Goal: Information Seeking & Learning: Understand process/instructions

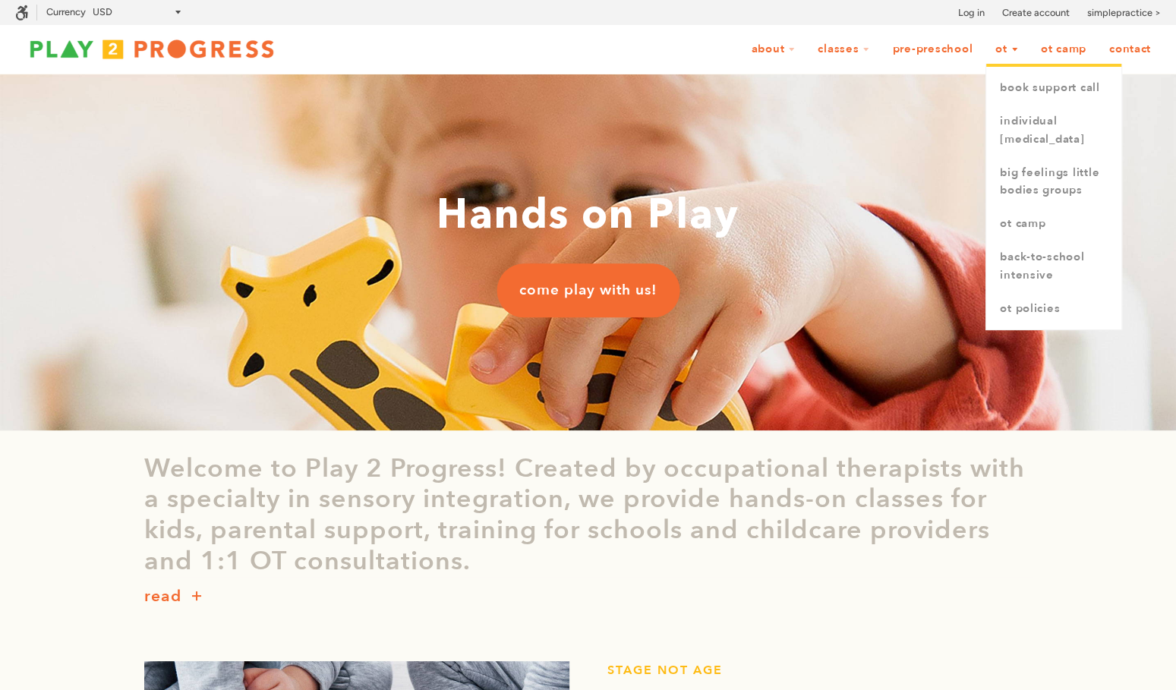
scroll to position [0, 1]
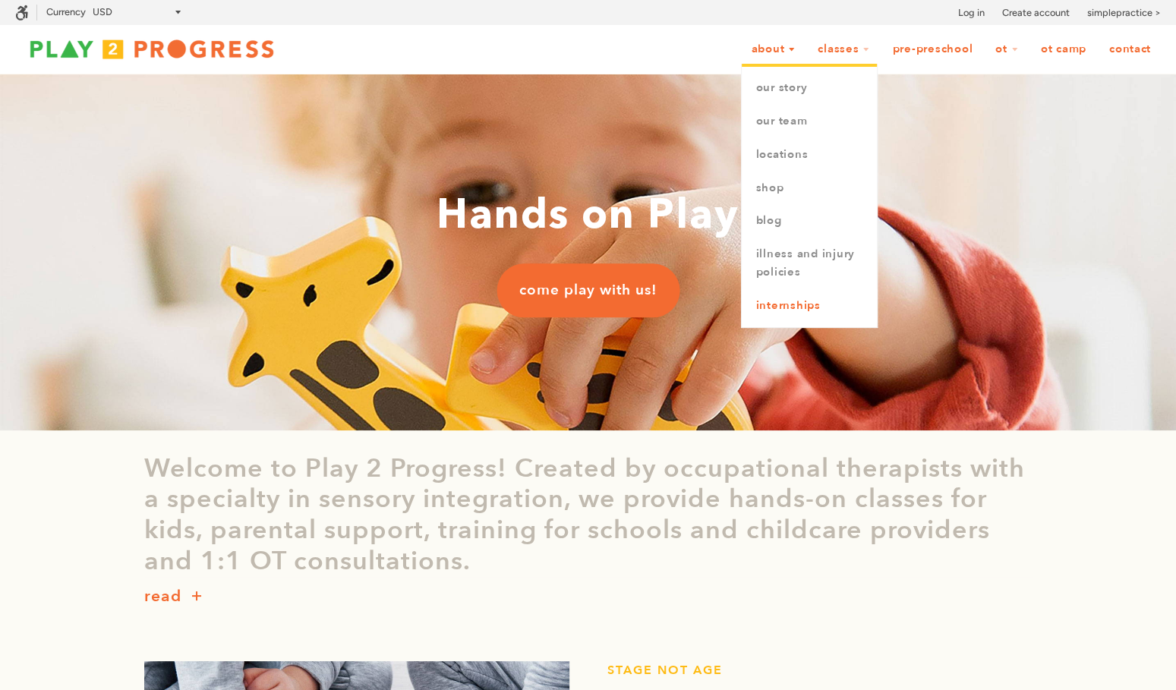
click at [801, 317] on link "Internships" at bounding box center [809, 305] width 135 height 33
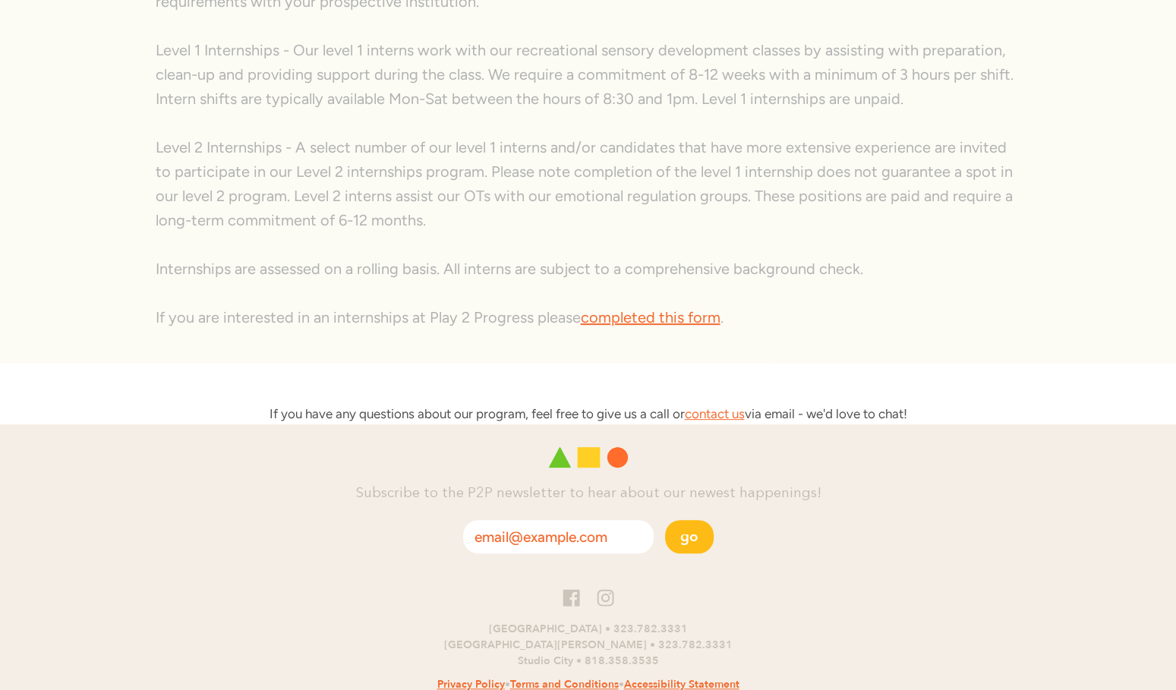
scroll to position [412, 0]
click at [655, 320] on link "completed this form" at bounding box center [651, 319] width 140 height 18
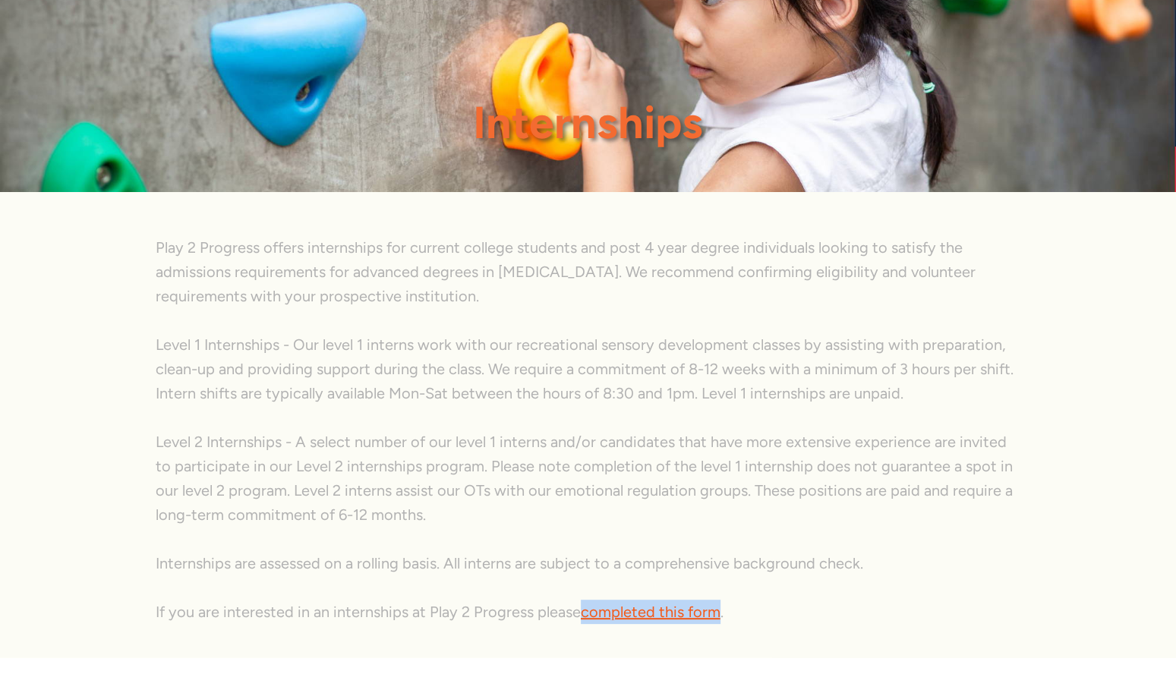
scroll to position [118, 0]
